Goal: Find contact information: Find contact information

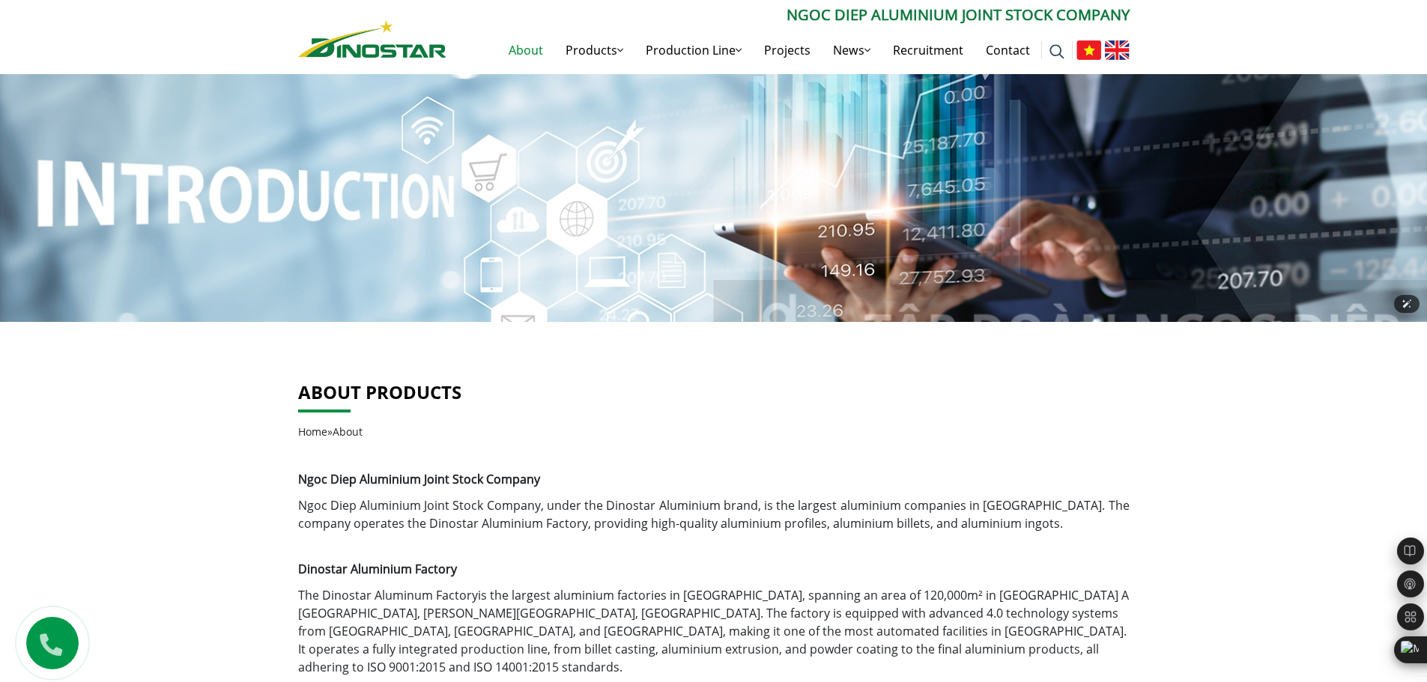
drag, startPoint x: 723, startPoint y: 459, endPoint x: 697, endPoint y: 124, distance: 336.5
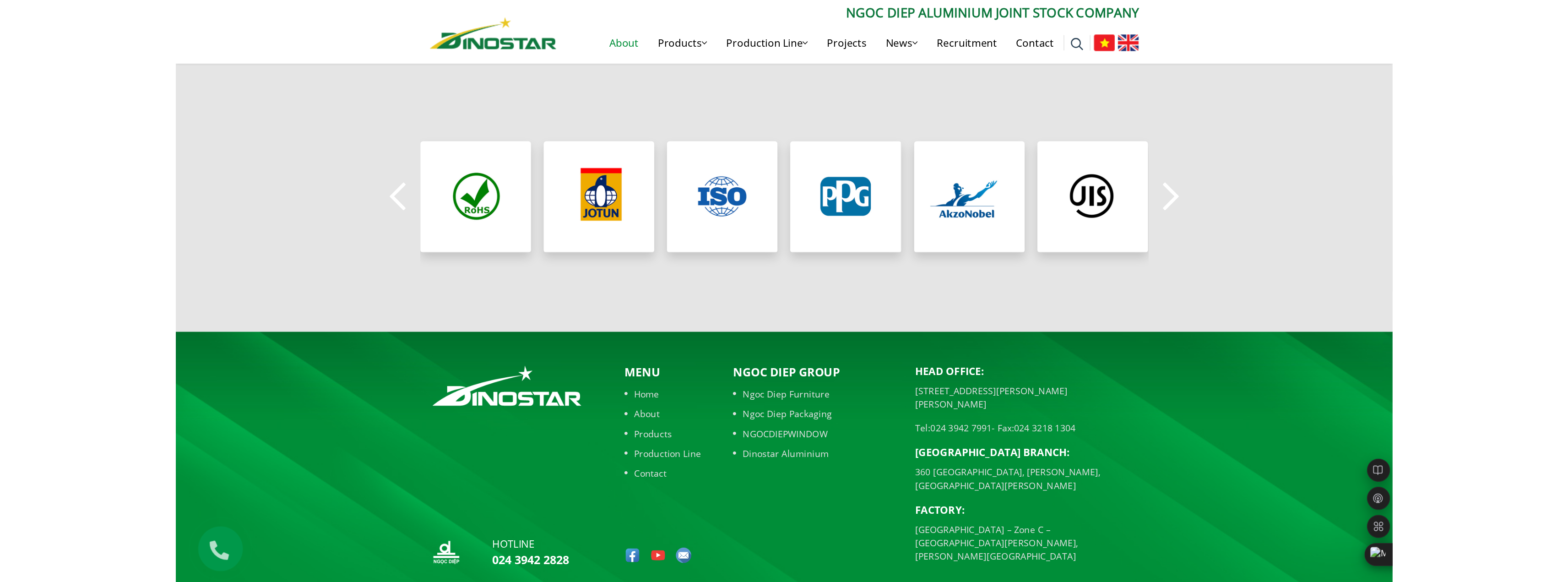
scroll to position [627, 0]
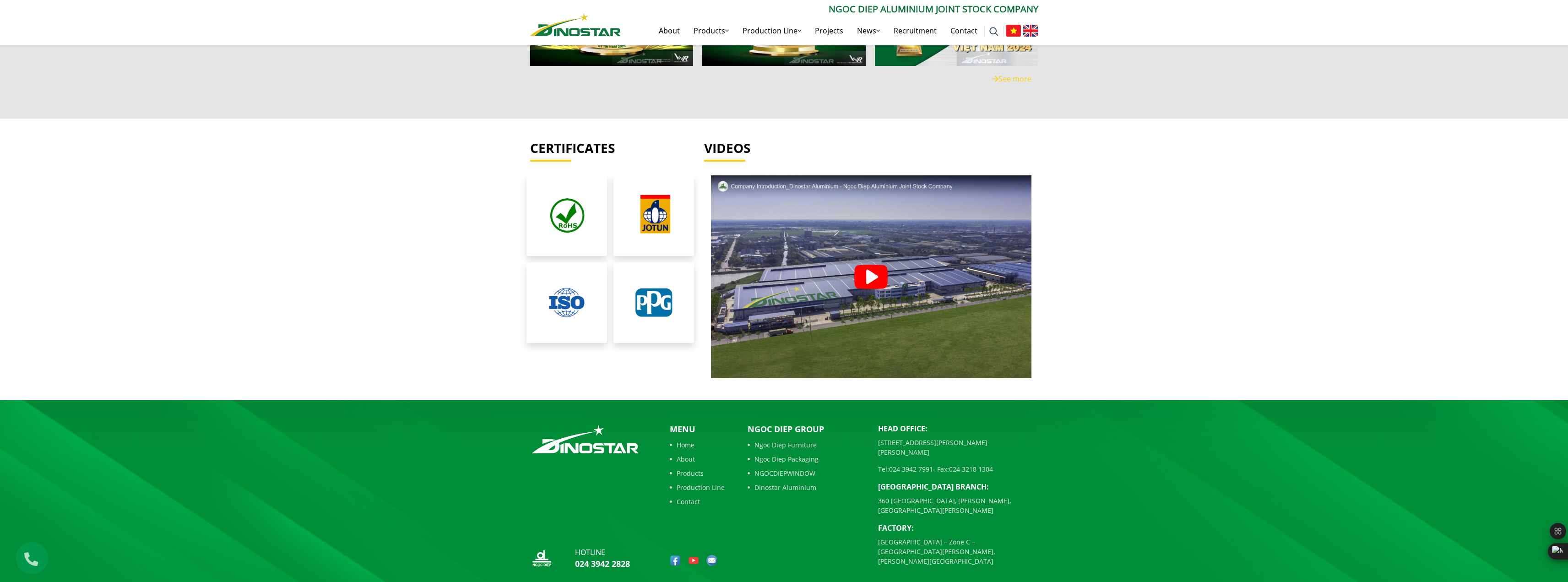
scroll to position [2198, 0]
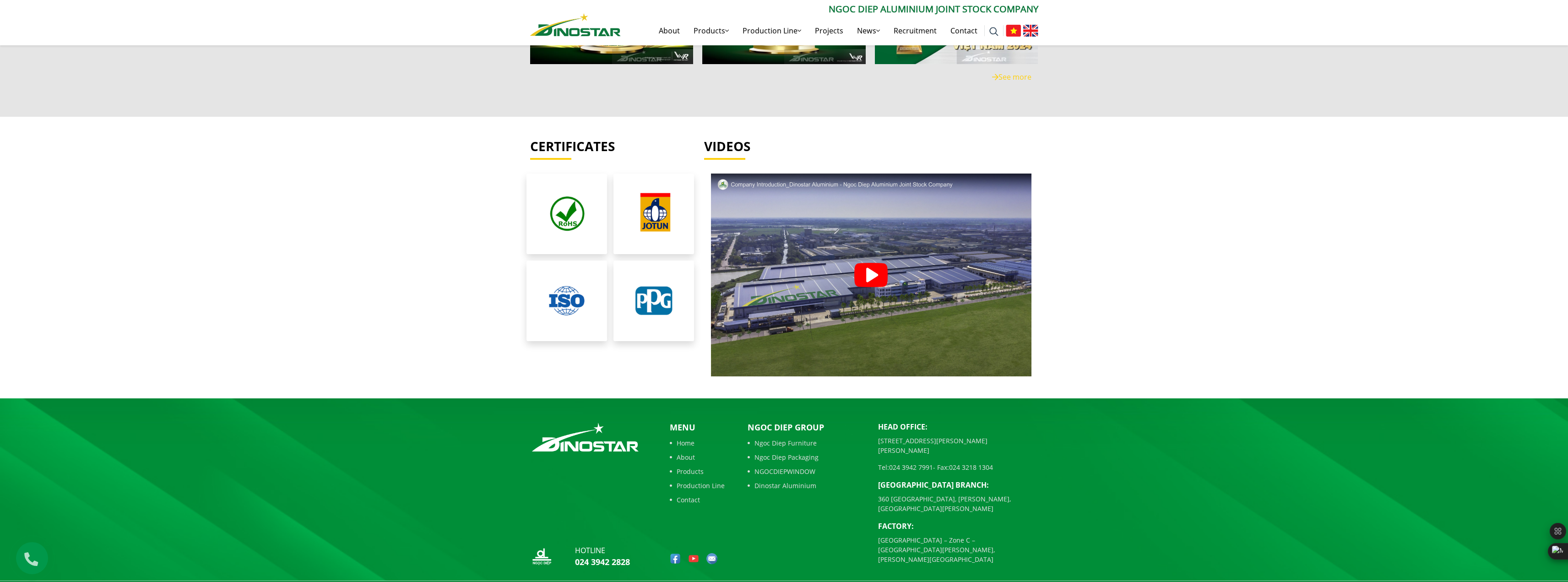
click at [873, 269] on img at bounding box center [870, 275] width 34 height 24
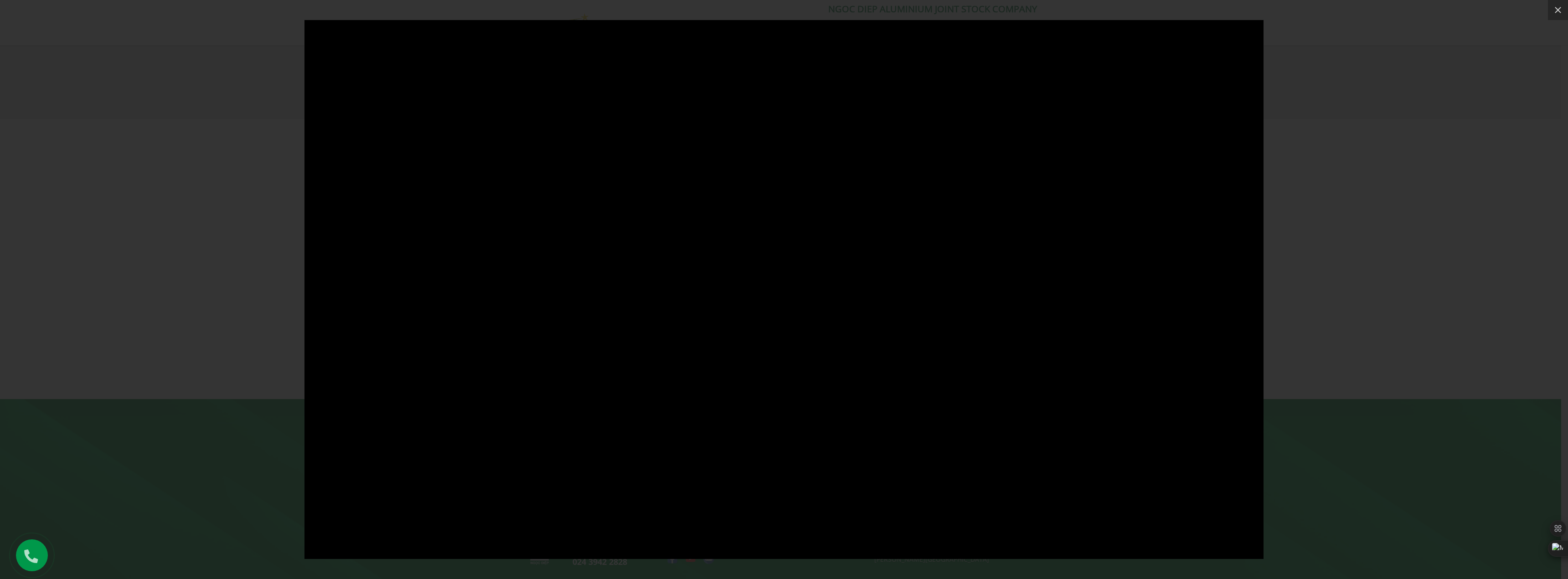
click at [1338, 332] on div at bounding box center [784, 290] width 1568 height 579
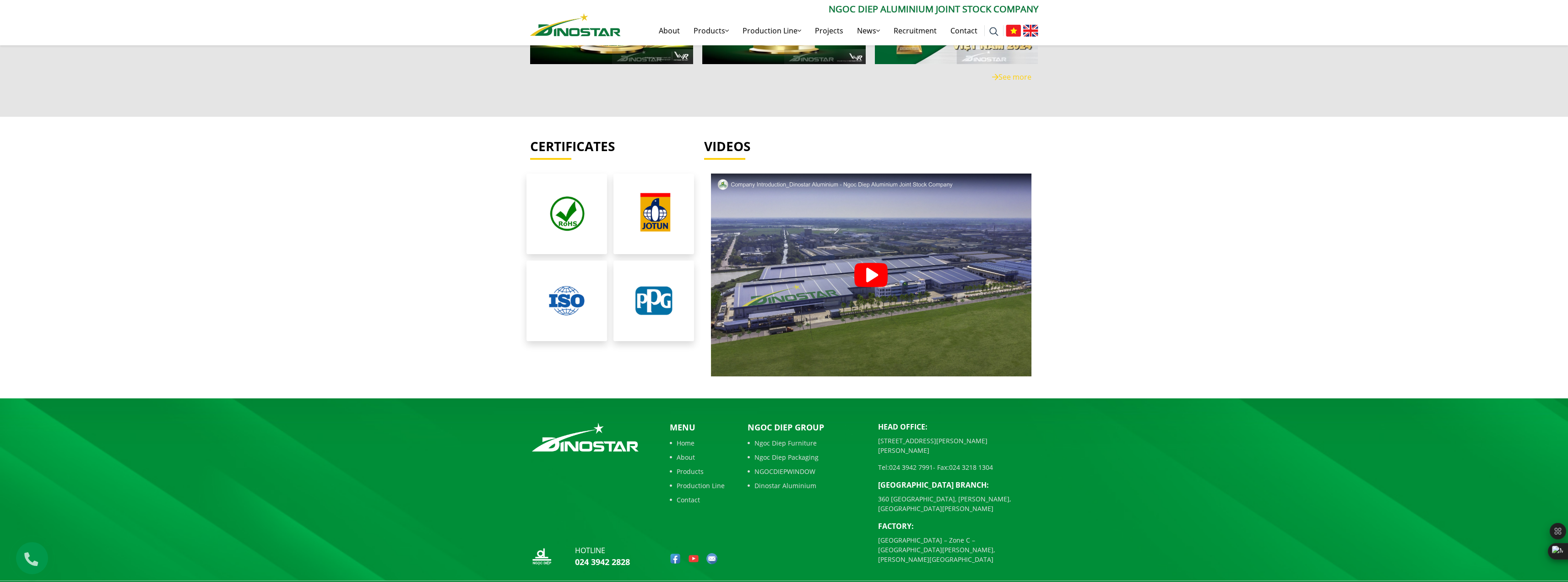
click at [688, 495] on link "Contact" at bounding box center [698, 499] width 55 height 10
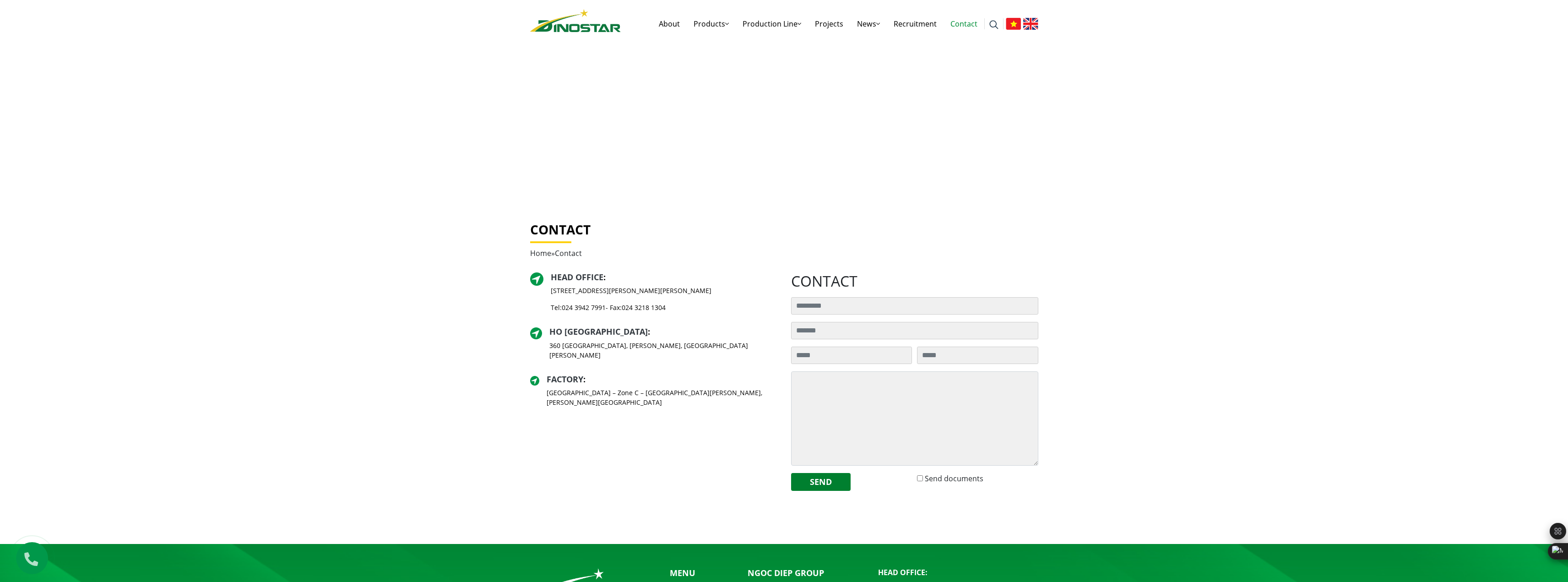
click at [563, 32] on img at bounding box center [575, 20] width 90 height 23
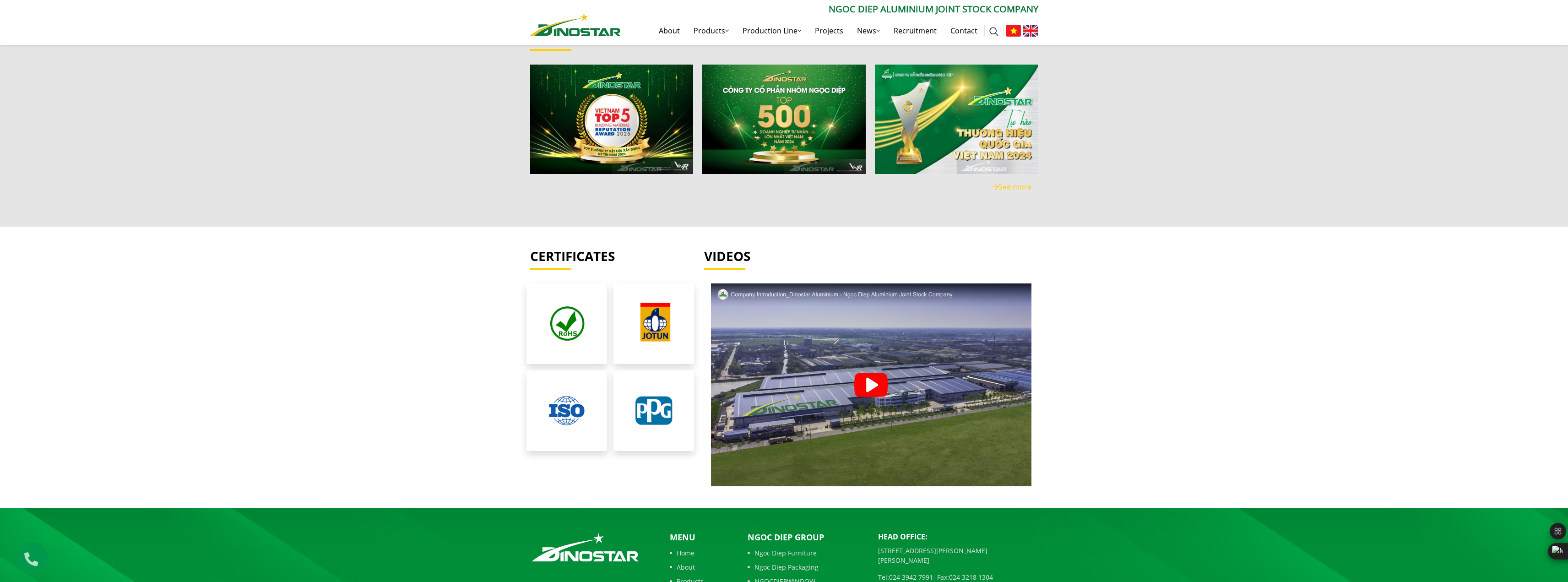
scroll to position [2197, 0]
